Goal: Task Accomplishment & Management: Manage account settings

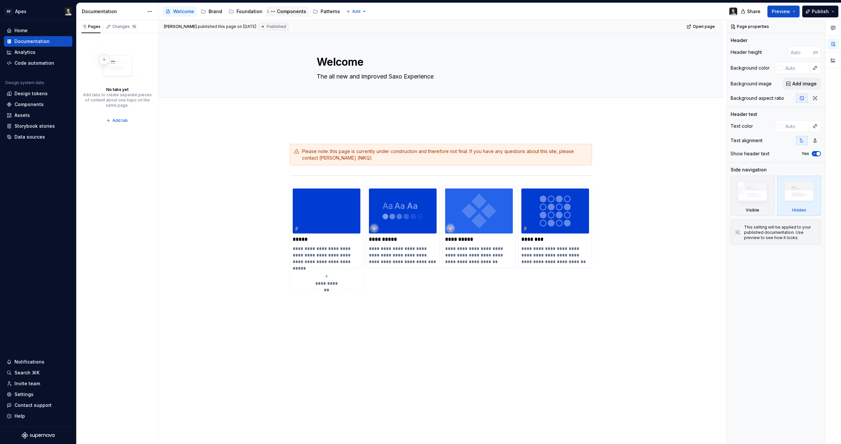
click at [289, 10] on div "Components" at bounding box center [291, 11] width 29 height 7
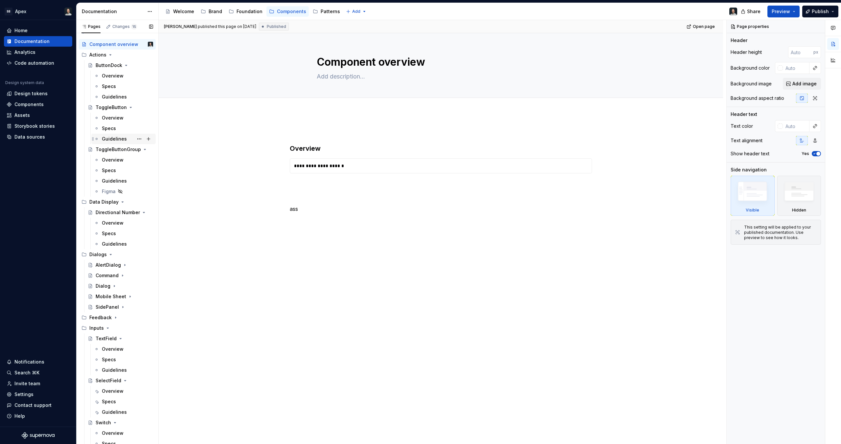
scroll to position [7, 0]
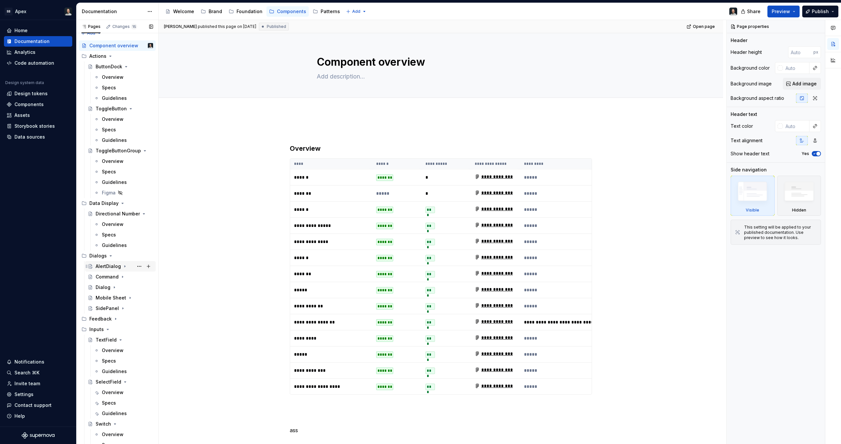
click at [113, 267] on div "AlertDialog" at bounding box center [108, 266] width 25 height 7
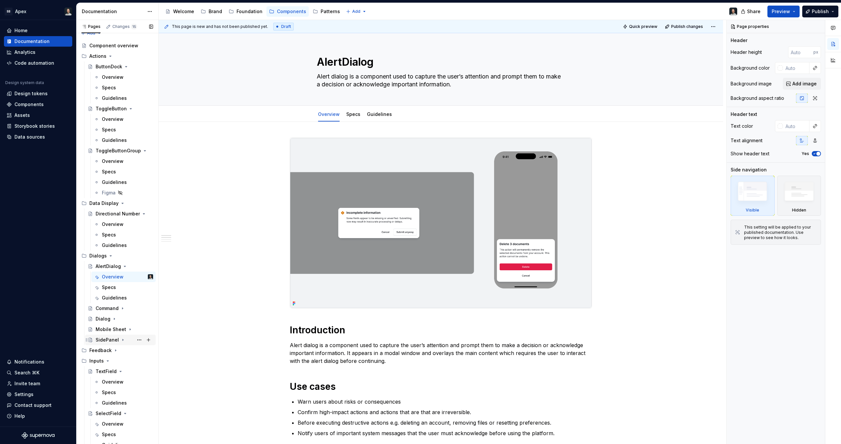
click at [101, 337] on div "SidePanel" at bounding box center [107, 340] width 23 height 7
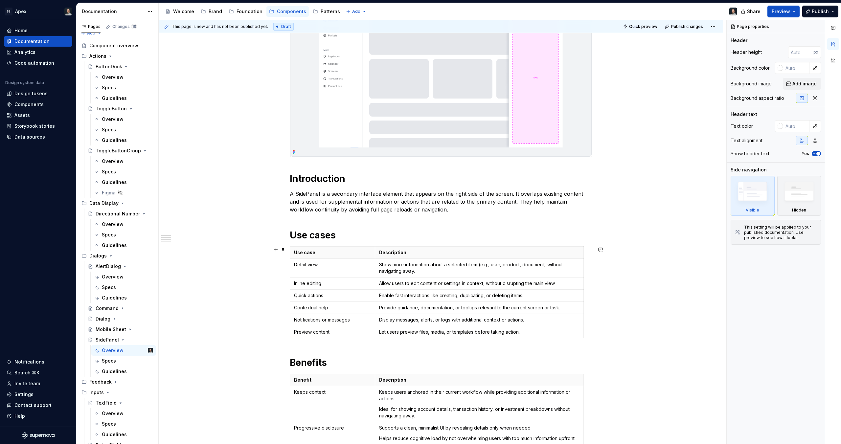
scroll to position [108, 0]
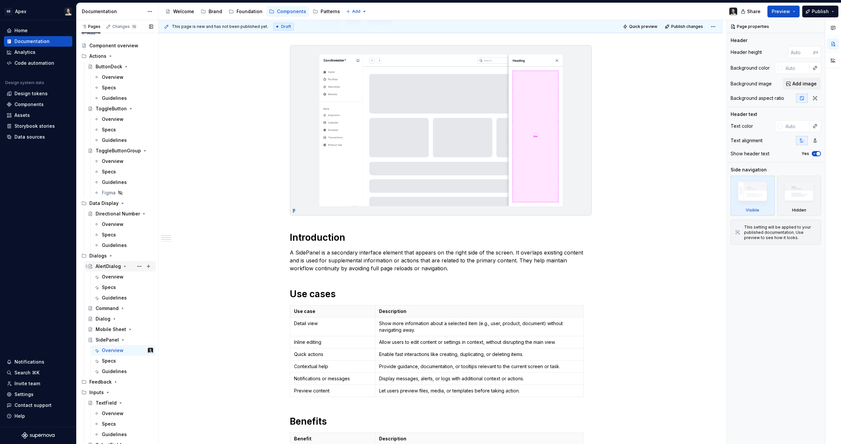
drag, startPoint x: 106, startPoint y: 266, endPoint x: 114, endPoint y: 262, distance: 9.1
click at [106, 266] on div "AlertDialog" at bounding box center [108, 266] width 25 height 7
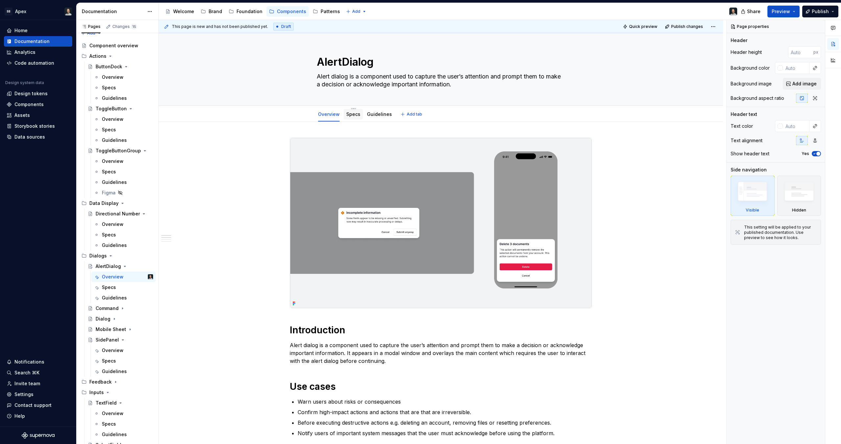
click at [352, 114] on link "Specs" at bounding box center [353, 114] width 14 height 6
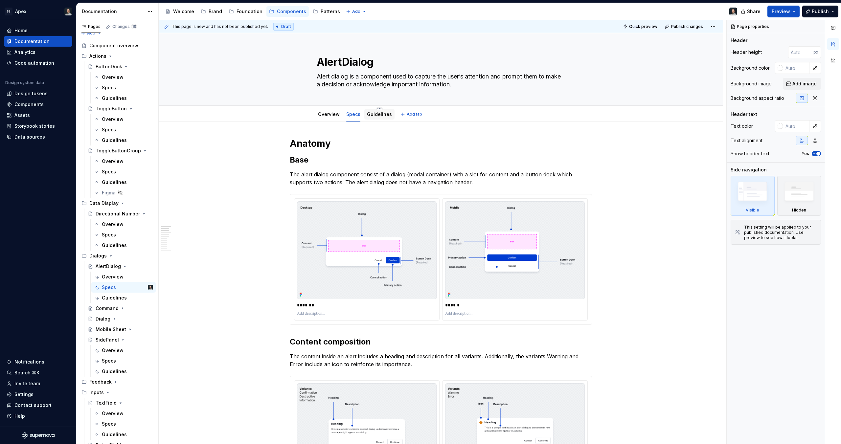
click at [379, 116] on link "Guidelines" at bounding box center [379, 114] width 25 height 6
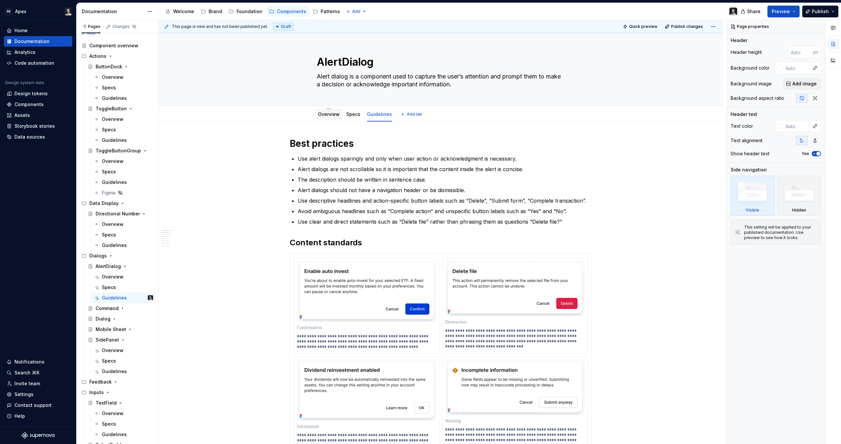
click at [331, 116] on link "Overview" at bounding box center [329, 114] width 22 height 6
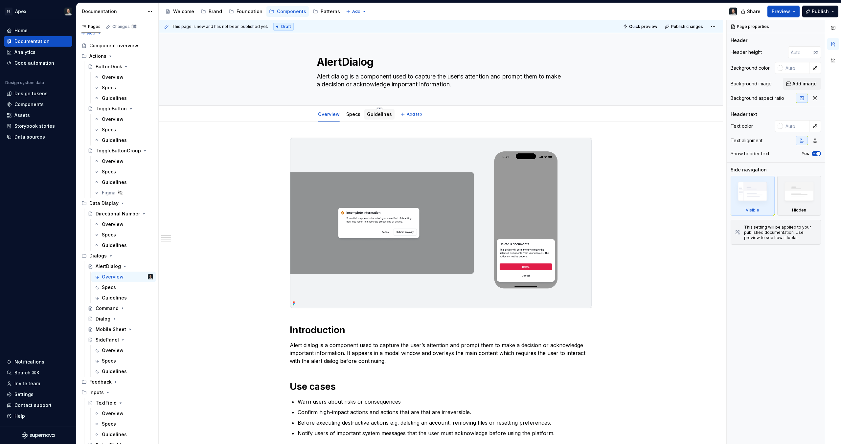
click at [373, 116] on link "Guidelines" at bounding box center [379, 114] width 25 height 6
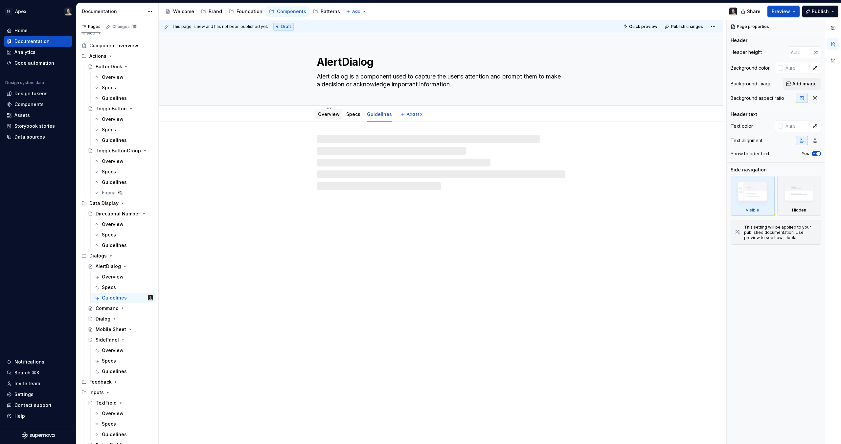
click at [338, 115] on div "Overview" at bounding box center [328, 114] width 27 height 11
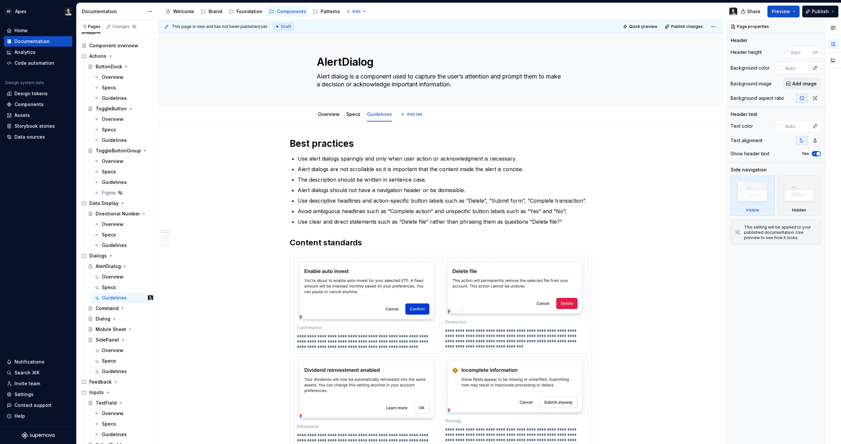
click at [305, 108] on div "Overview Specs Guidelines Add tab" at bounding box center [441, 114] width 512 height 14
click at [107, 317] on div "Dialog" at bounding box center [103, 319] width 15 height 7
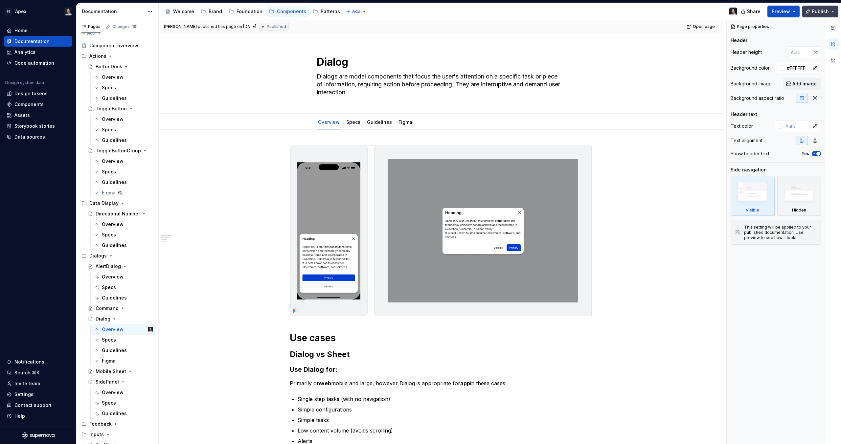
click at [835, 13] on button "Publish" at bounding box center [820, 12] width 36 height 12
click at [596, 123] on div "Overview Specs Guidelines Figma Add tab" at bounding box center [441, 122] width 512 height 14
click at [818, 11] on span "Publish" at bounding box center [820, 11] width 17 height 7
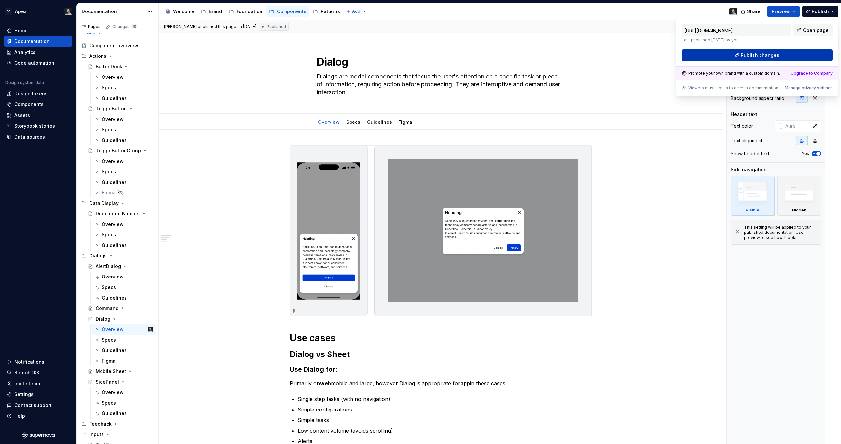
click at [788, 52] on button "Publish changes" at bounding box center [757, 55] width 151 height 12
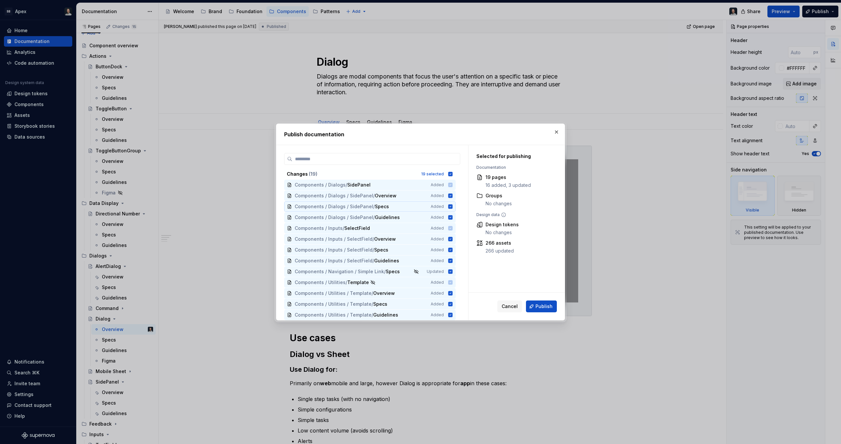
scroll to position [66, 0]
click at [536, 306] on span "Publish" at bounding box center [543, 306] width 17 height 7
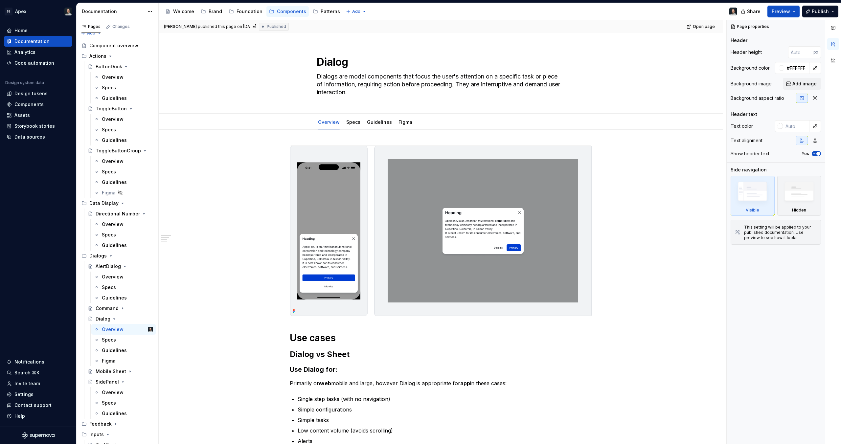
type textarea "*"
